Goal: Information Seeking & Learning: Learn about a topic

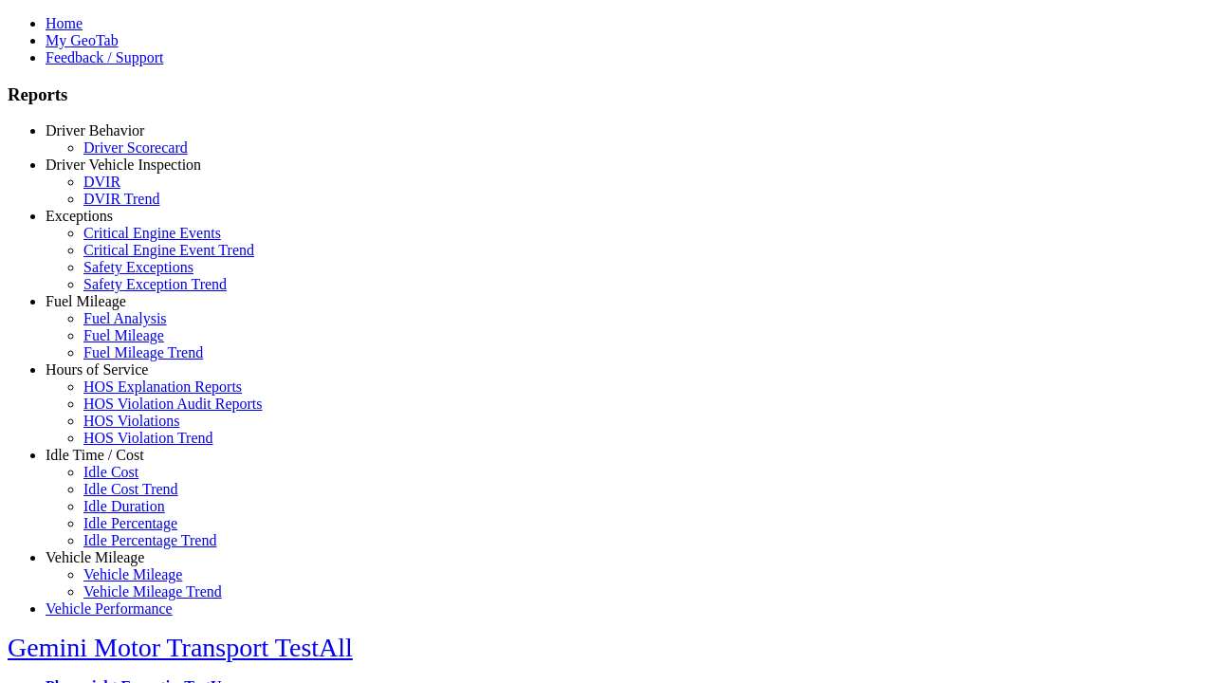
click at [109, 224] on link "Exceptions" at bounding box center [79, 216] width 67 height 16
click at [123, 258] on link "Critical Engine Event Trend" at bounding box center [168, 250] width 171 height 16
select select "**"
type input "*********"
